Goal: Navigation & Orientation: Find specific page/section

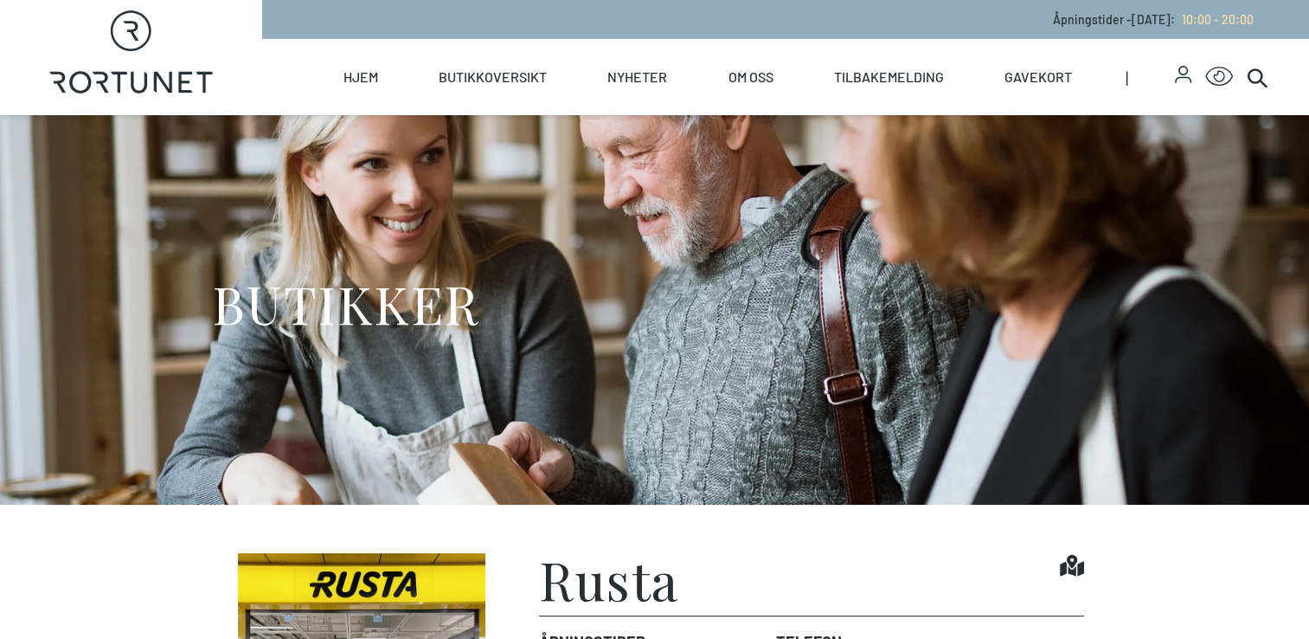
click at [367, 71] on link "Hjem" at bounding box center [361, 77] width 35 height 76
select select "NO"
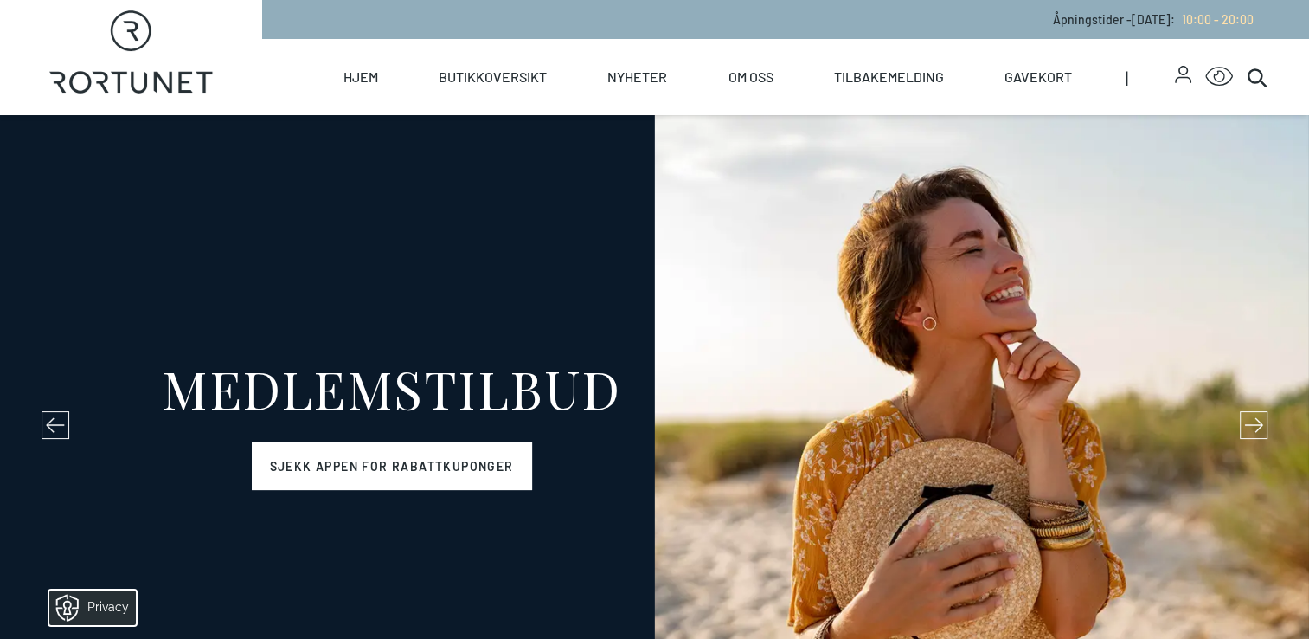
click at [363, 478] on link "Sjekk appen for rabattkuponger" at bounding box center [392, 465] width 280 height 48
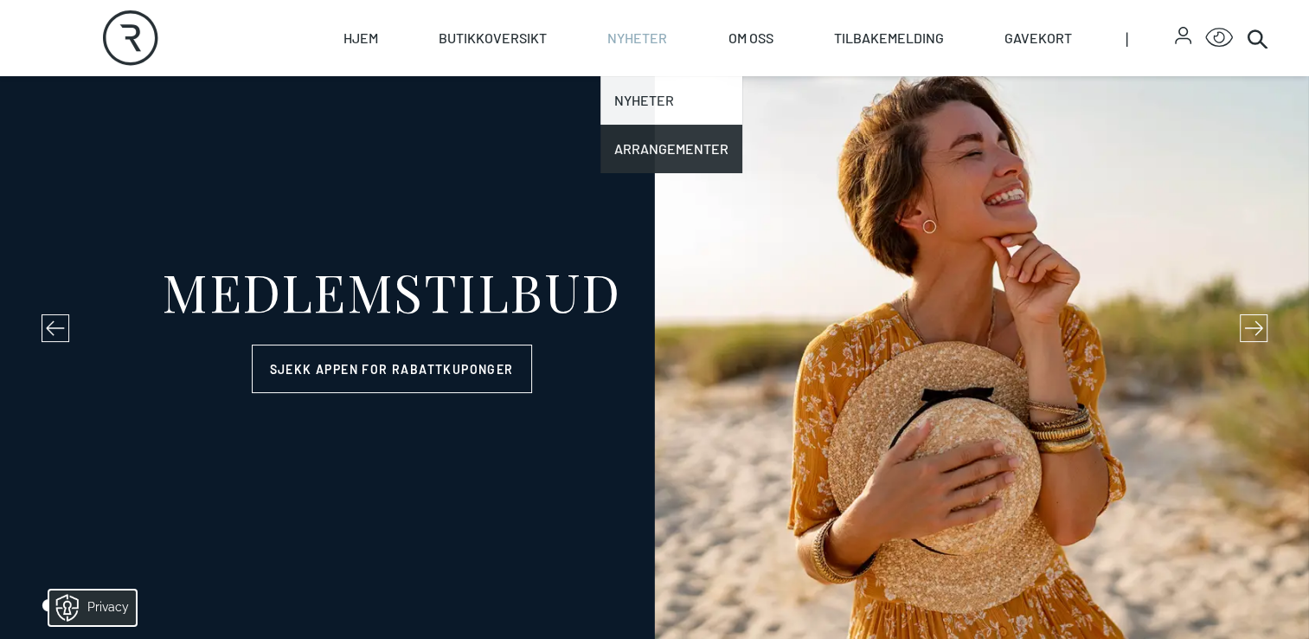
click at [631, 98] on link "Nyheter" at bounding box center [671, 100] width 142 height 48
